Goal: Transaction & Acquisition: Purchase product/service

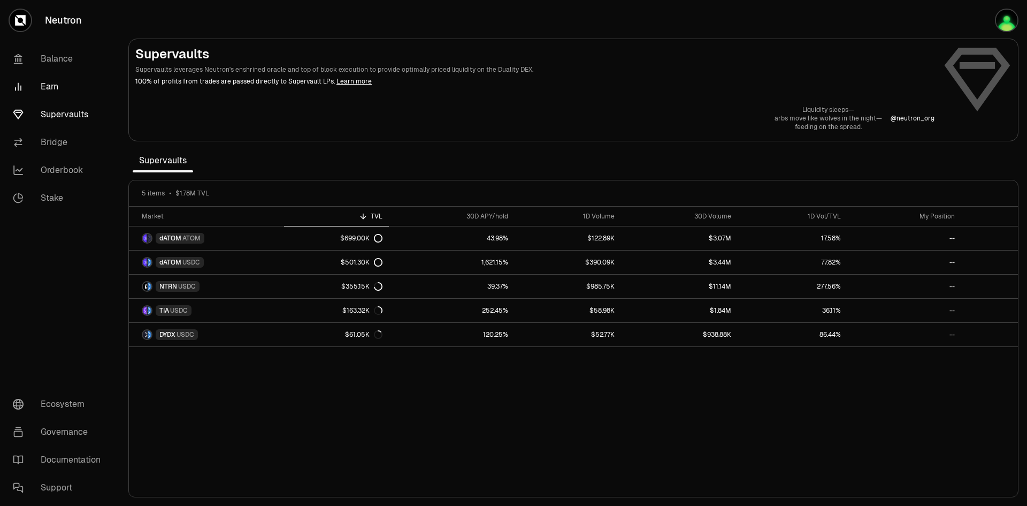
click at [34, 83] on link "Earn" at bounding box center [59, 87] width 111 height 28
click at [51, 56] on link "Balance" at bounding box center [59, 59] width 111 height 28
click at [60, 57] on link "Balance" at bounding box center [59, 59] width 111 height 28
click at [61, 57] on link "Balance" at bounding box center [59, 59] width 111 height 28
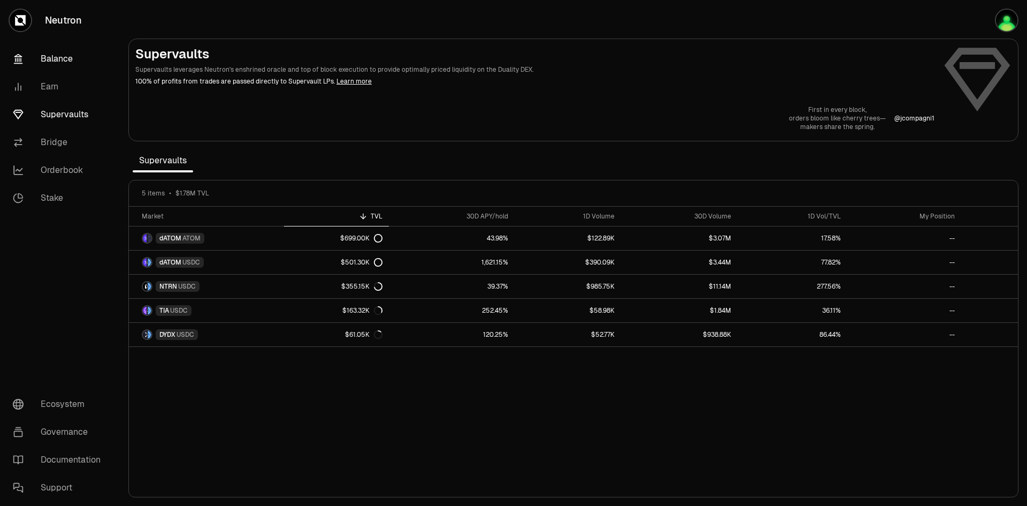
click at [61, 57] on link "Balance" at bounding box center [59, 59] width 111 height 28
click at [61, 80] on link "Earn" at bounding box center [59, 87] width 111 height 28
click at [53, 54] on link "Balance" at bounding box center [59, 59] width 111 height 28
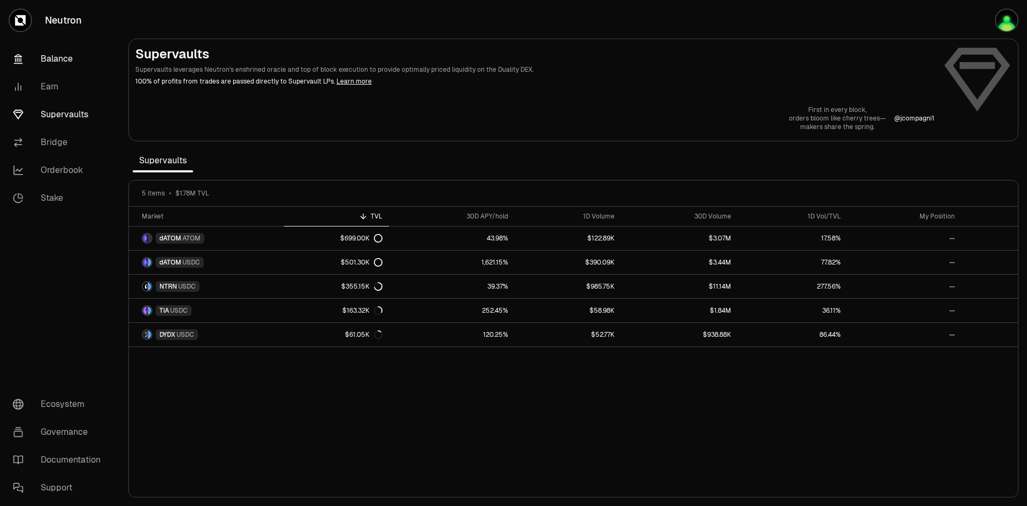
click at [53, 54] on link "Balance" at bounding box center [59, 59] width 111 height 28
click at [53, 53] on link "Balance" at bounding box center [59, 59] width 111 height 28
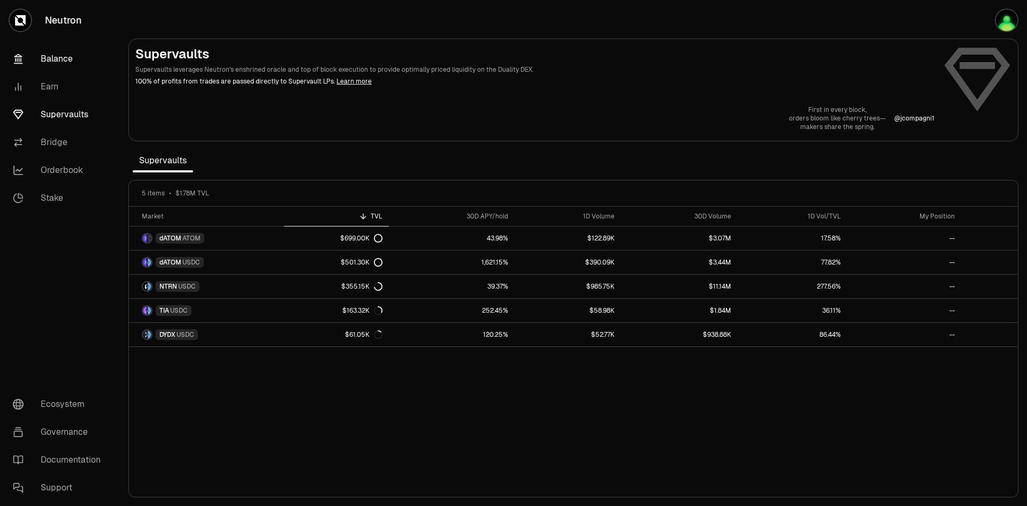
click at [53, 53] on link "Balance" at bounding box center [59, 59] width 111 height 28
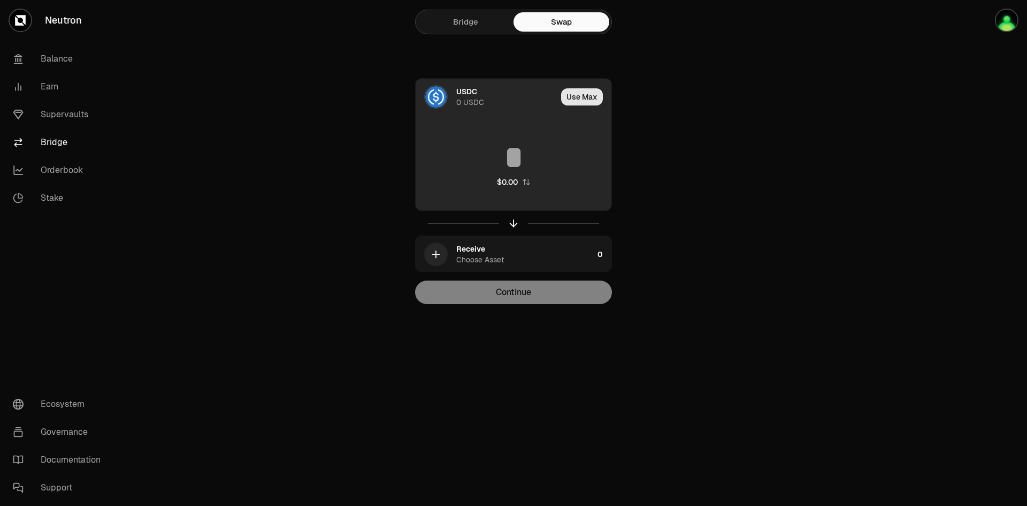
click at [580, 97] on button "Use Max" at bounding box center [582, 96] width 42 height 17
type input "*"
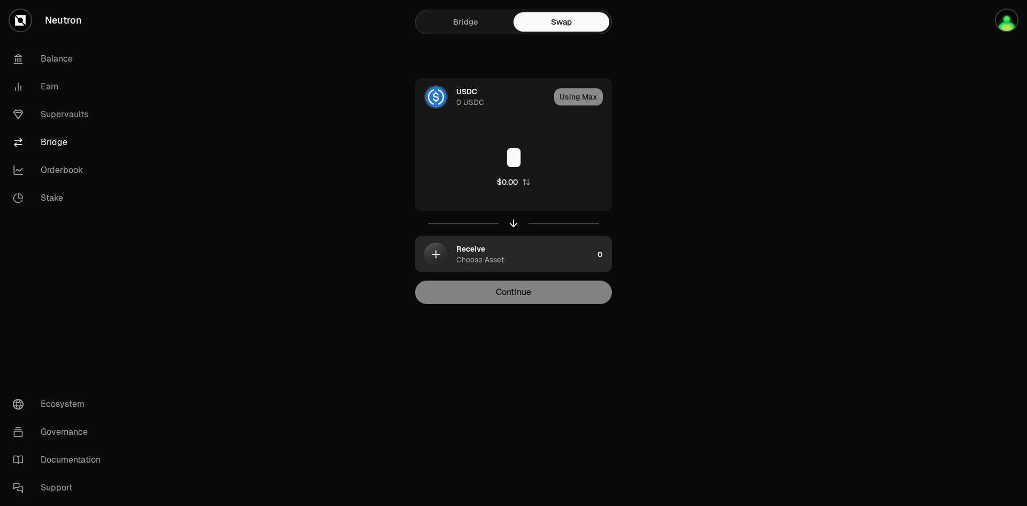
click at [441, 252] on div "button" at bounding box center [436, 254] width 24 height 24
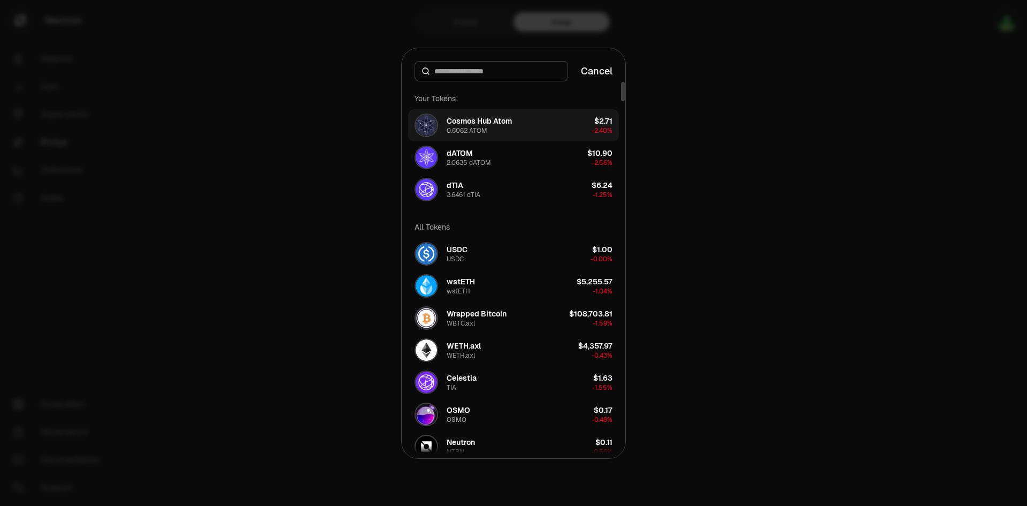
click at [560, 132] on button "Cosmos Hub Atom 0.6062 ATOM $2.71 -2.40%" at bounding box center [513, 125] width 211 height 32
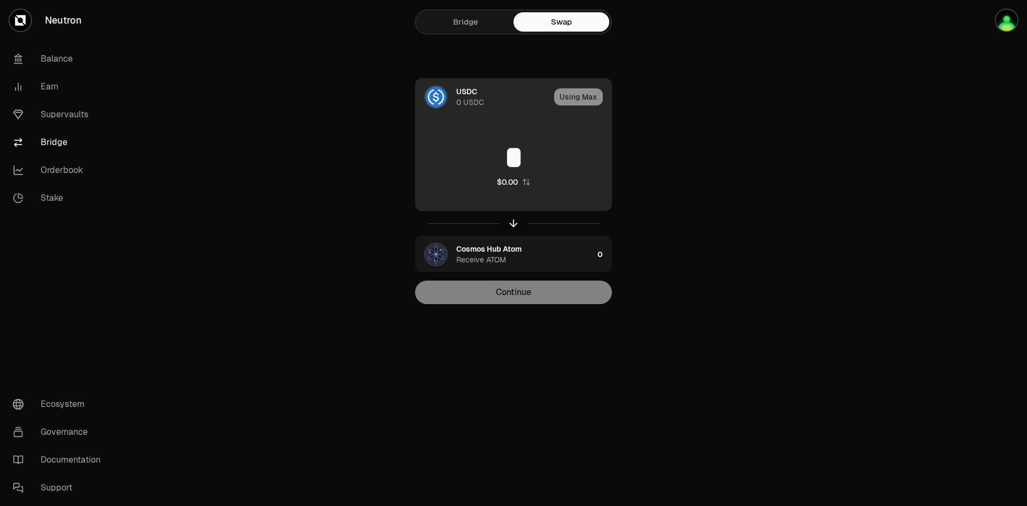
click at [446, 96] on img at bounding box center [435, 96] width 21 height 21
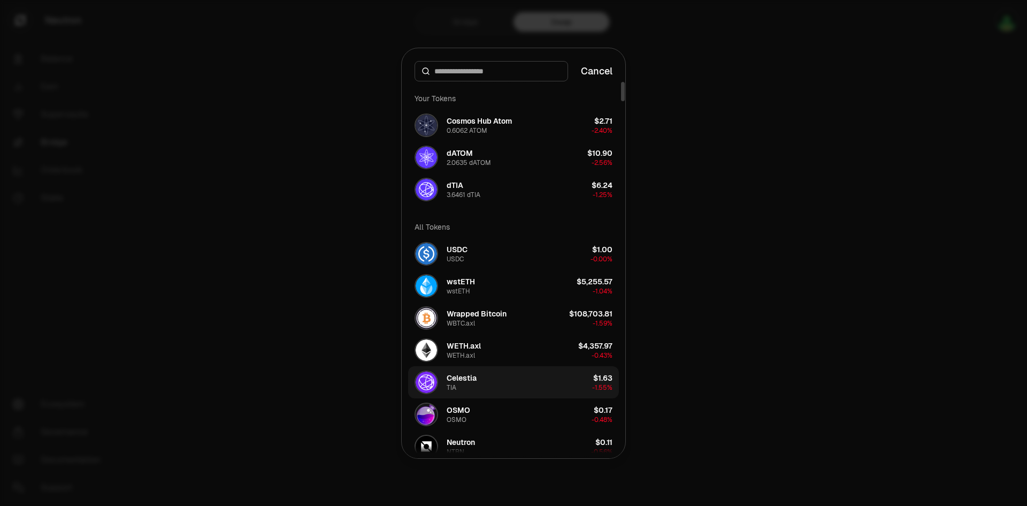
click at [580, 380] on button "Celestia TIA $1.63 -1.55%" at bounding box center [513, 382] width 211 height 32
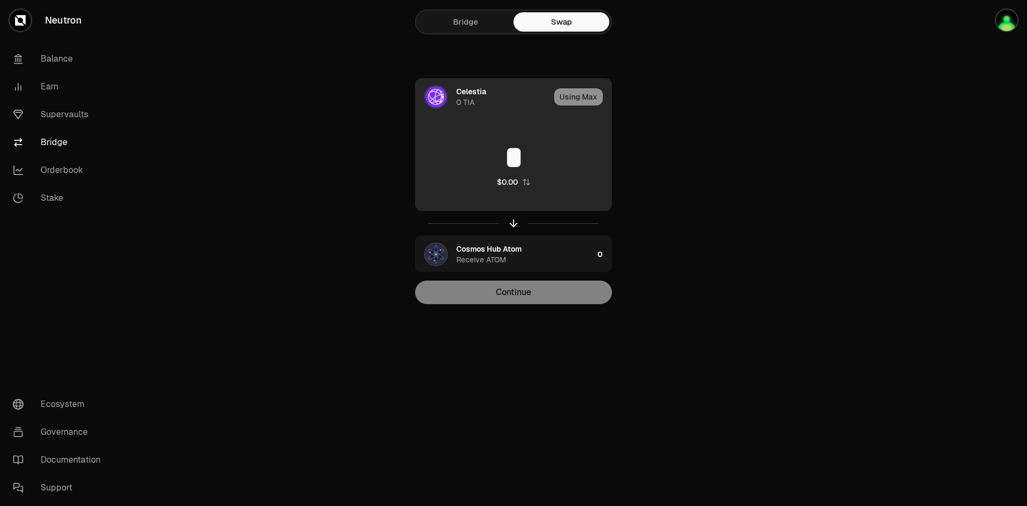
click at [584, 99] on div "Using Max" at bounding box center [582, 97] width 57 height 36
